Goal: Communication & Community: Answer question/provide support

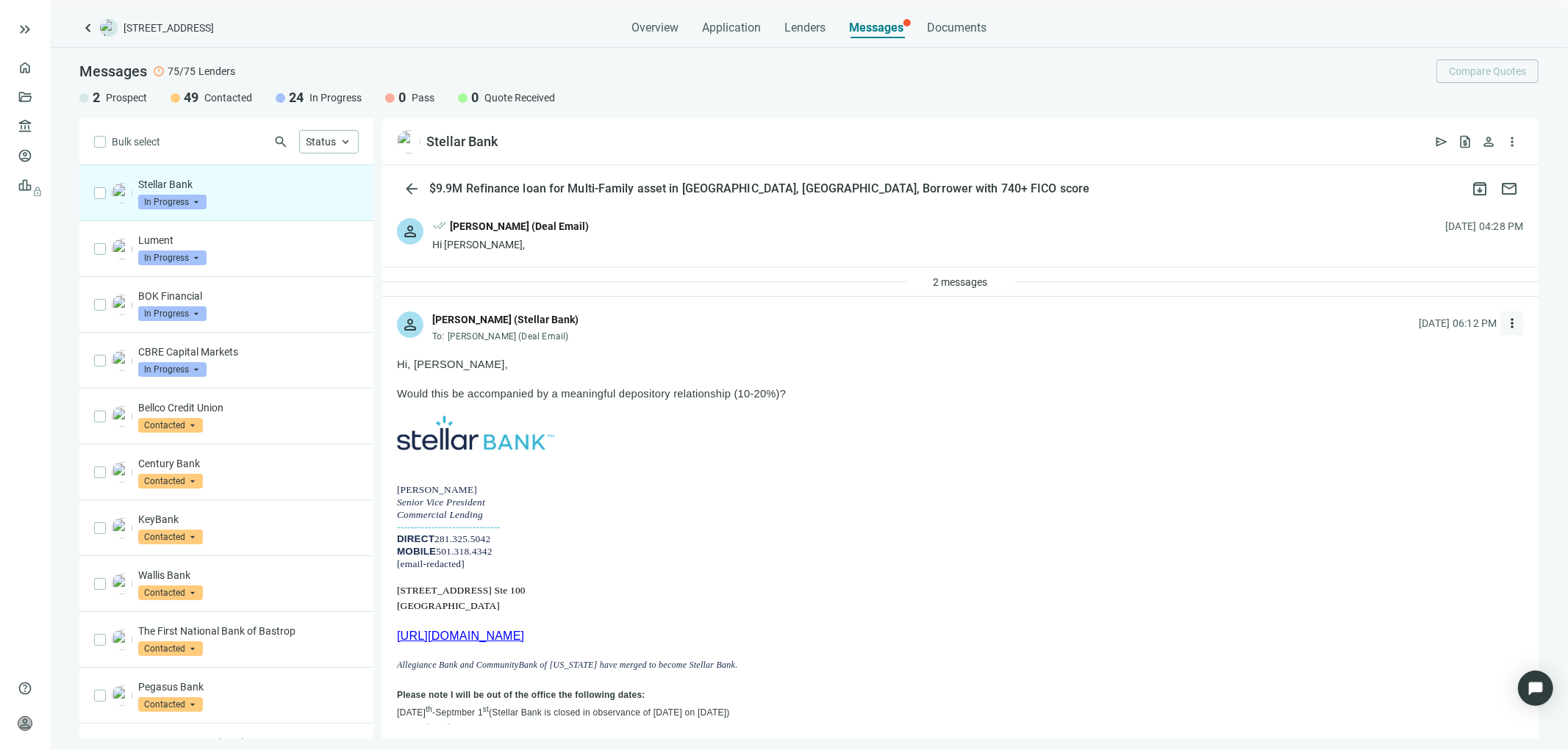
click at [1504, 325] on span "more_vert" at bounding box center [1511, 323] width 14 height 14
click at [1401, 379] on span "Reply all" at bounding box center [1408, 384] width 37 height 11
click at [1084, 276] on div "2 messages" at bounding box center [960, 282] width 1156 height 30
click at [998, 274] on div "2 messages" at bounding box center [961, 282] width 109 height 24
click at [985, 277] on button "2 messages" at bounding box center [960, 282] width 79 height 24
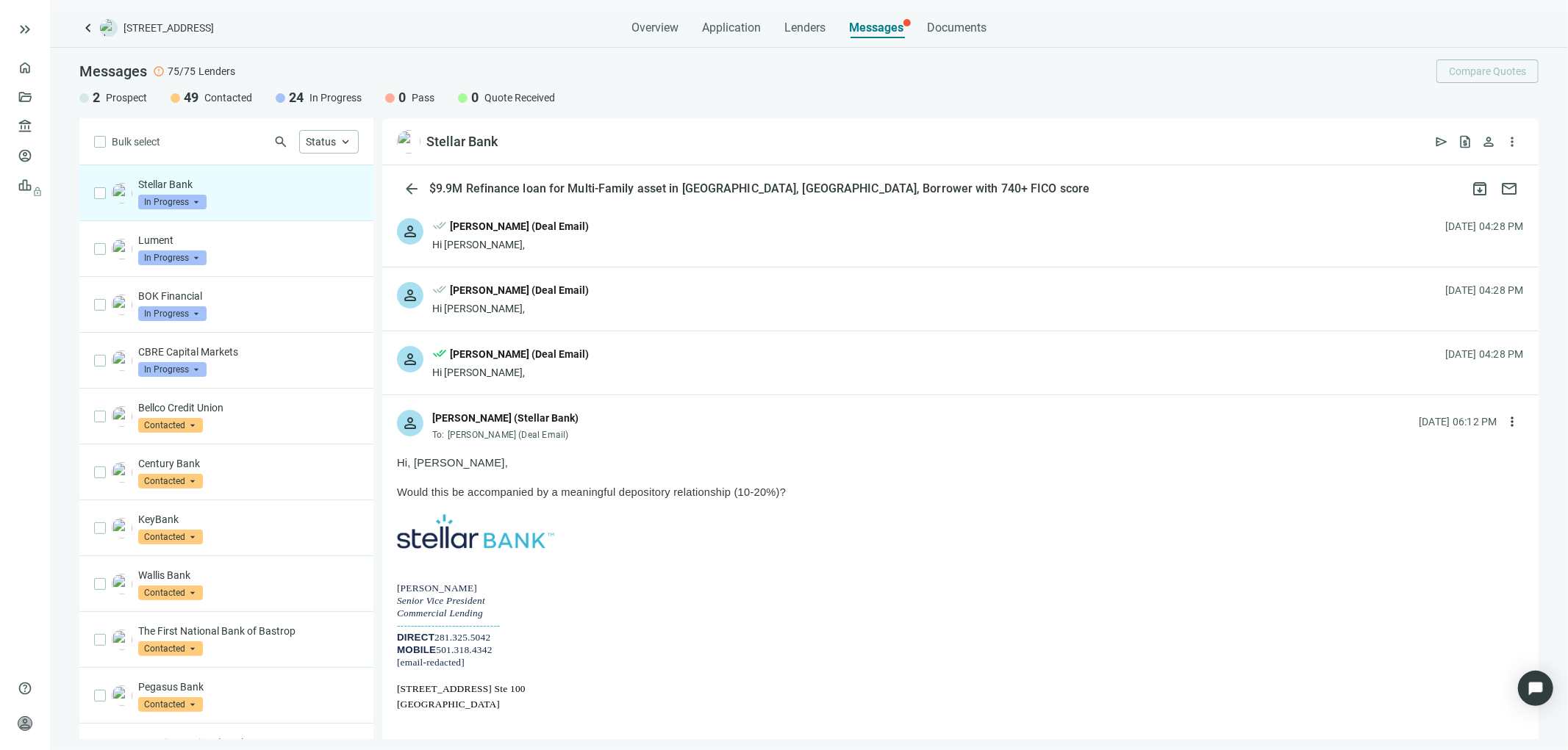
click at [556, 362] on div "[PERSON_NAME] (Deal Email)" at bounding box center [519, 354] width 139 height 16
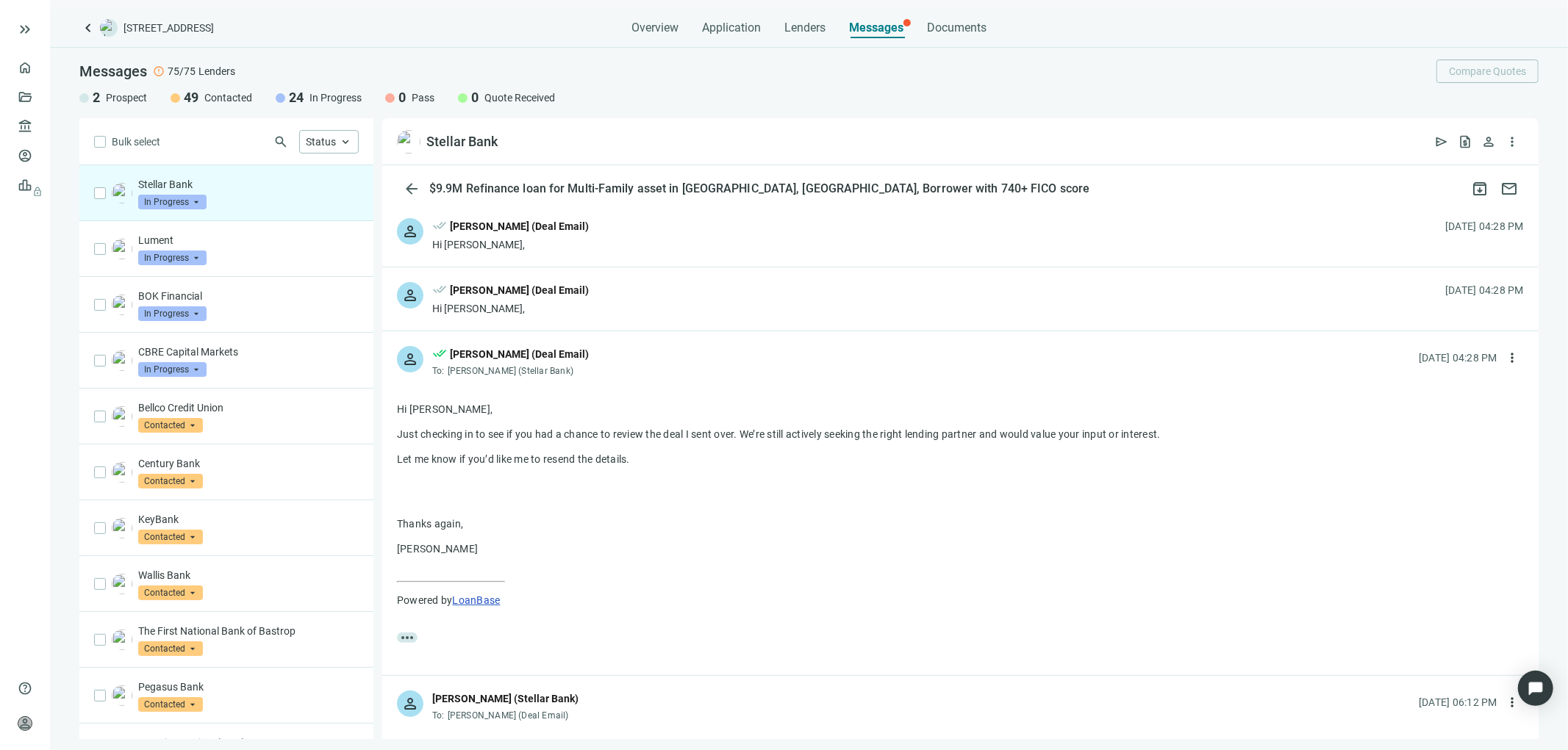
click at [534, 296] on div "[PERSON_NAME] (Deal Email)" at bounding box center [519, 289] width 139 height 16
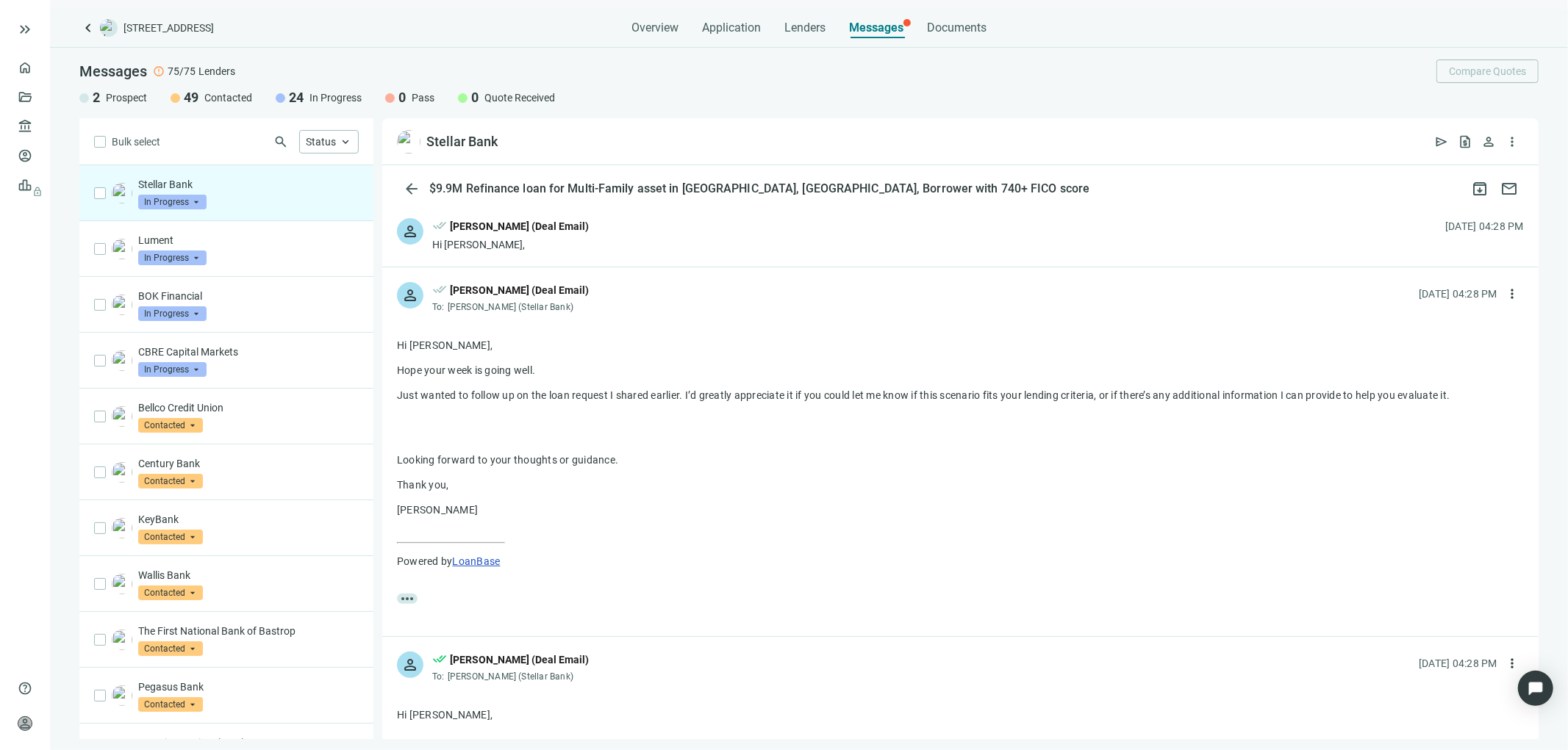
click at [507, 237] on div "Hi [PERSON_NAME]," at bounding box center [510, 244] width 156 height 14
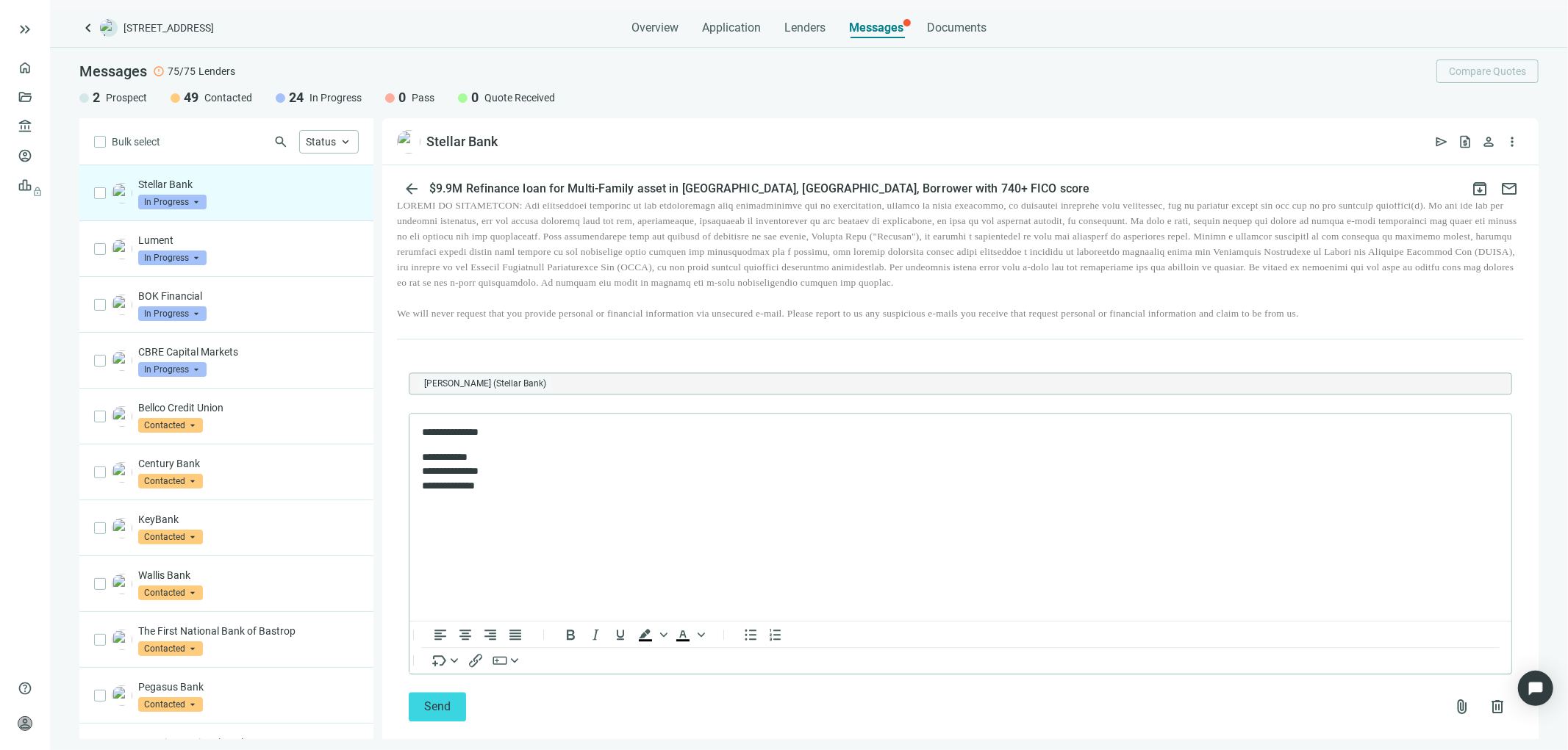
scroll to position [2939, 0]
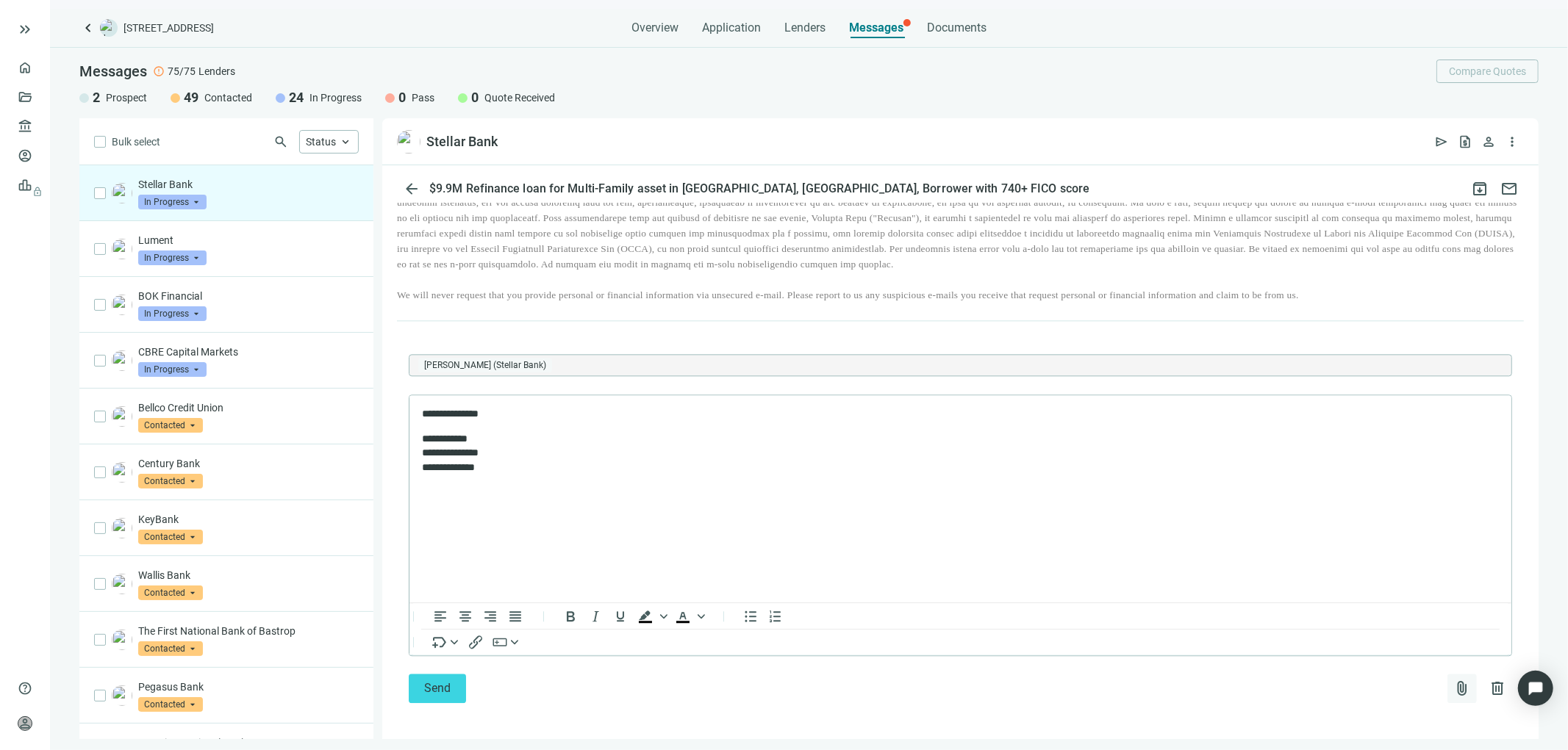
click at [1453, 698] on span "attach_file" at bounding box center [1461, 688] width 18 height 18
click at [1337, 671] on span "Upload new" at bounding box center [1342, 675] width 53 height 11
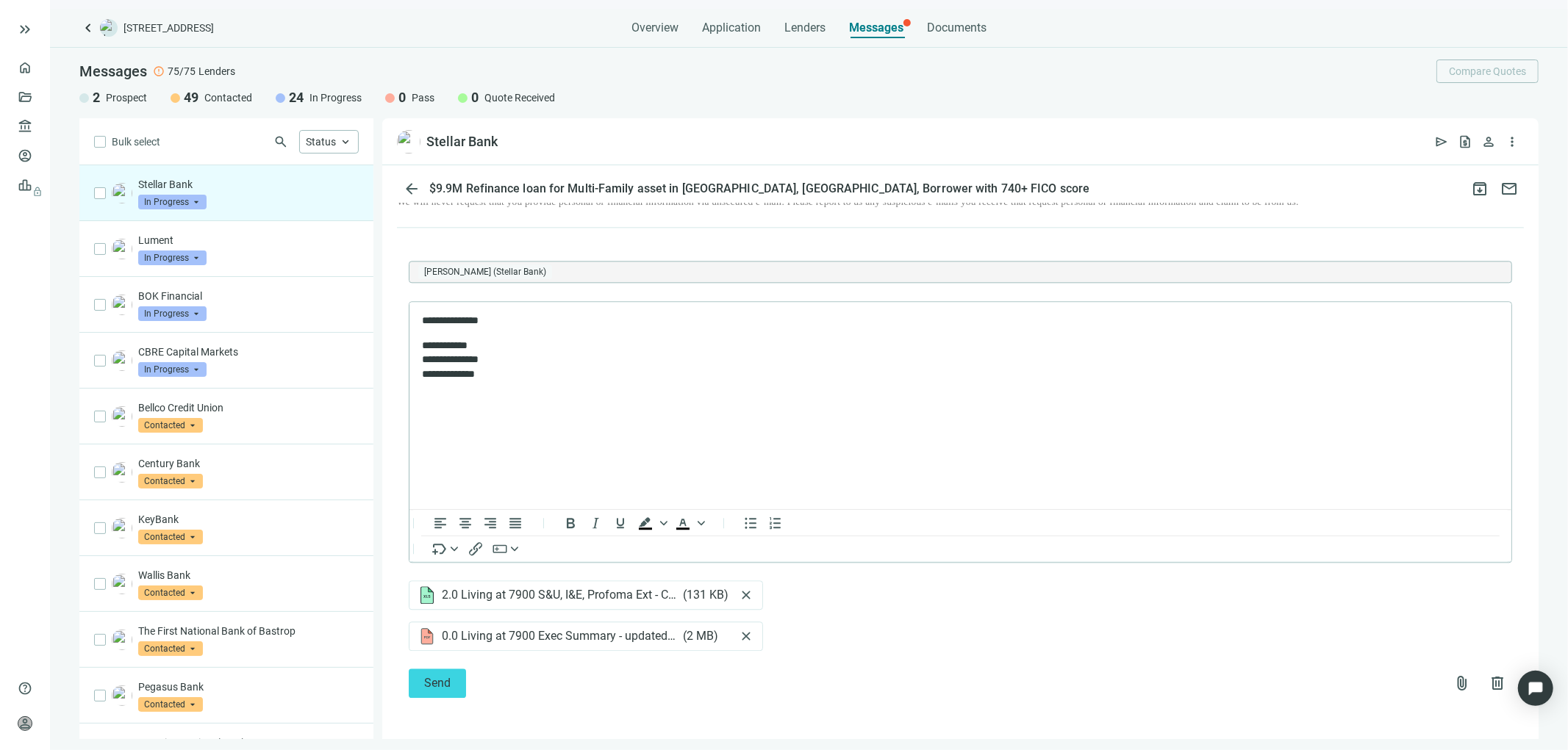
scroll to position [3053, 0]
click at [446, 680] on span "Send" at bounding box center [437, 682] width 27 height 14
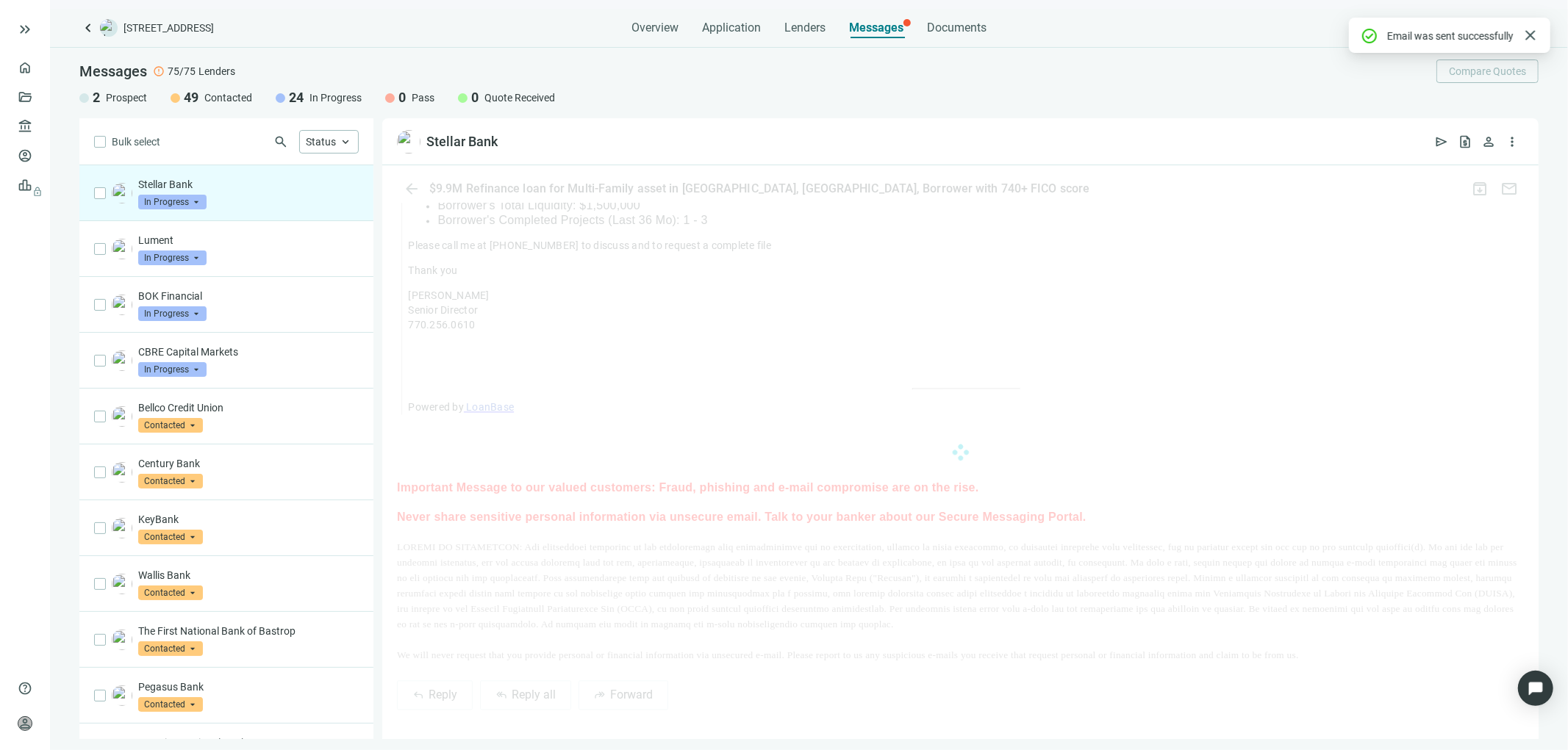
scroll to position [2949, 0]
